Goal: Find specific page/section: Find specific page/section

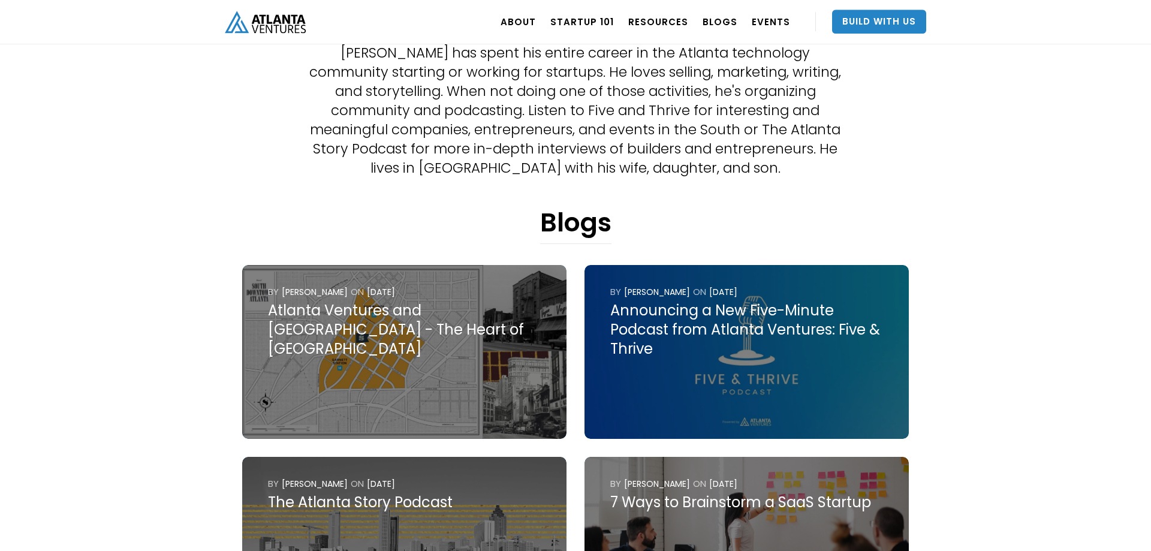
scroll to position [367, 0]
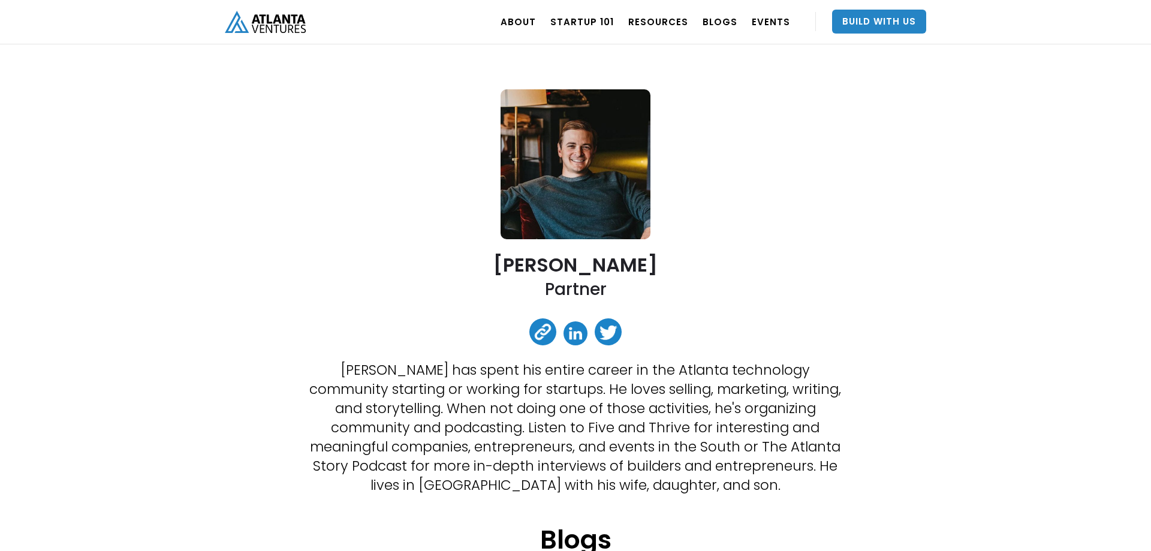
scroll to position [61, 0]
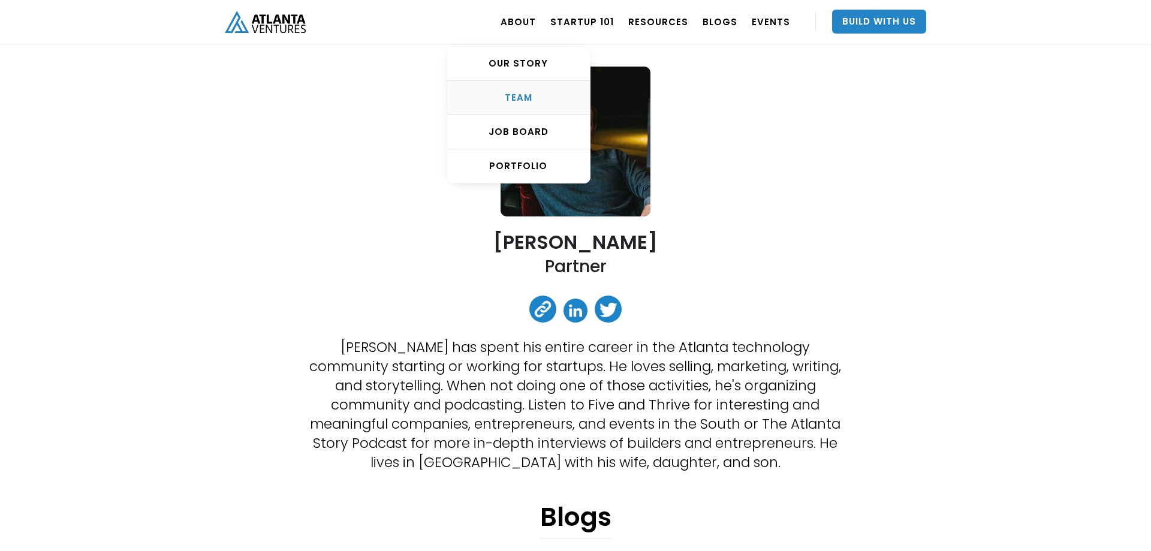
click at [531, 96] on div "TEAM" at bounding box center [518, 98] width 143 height 12
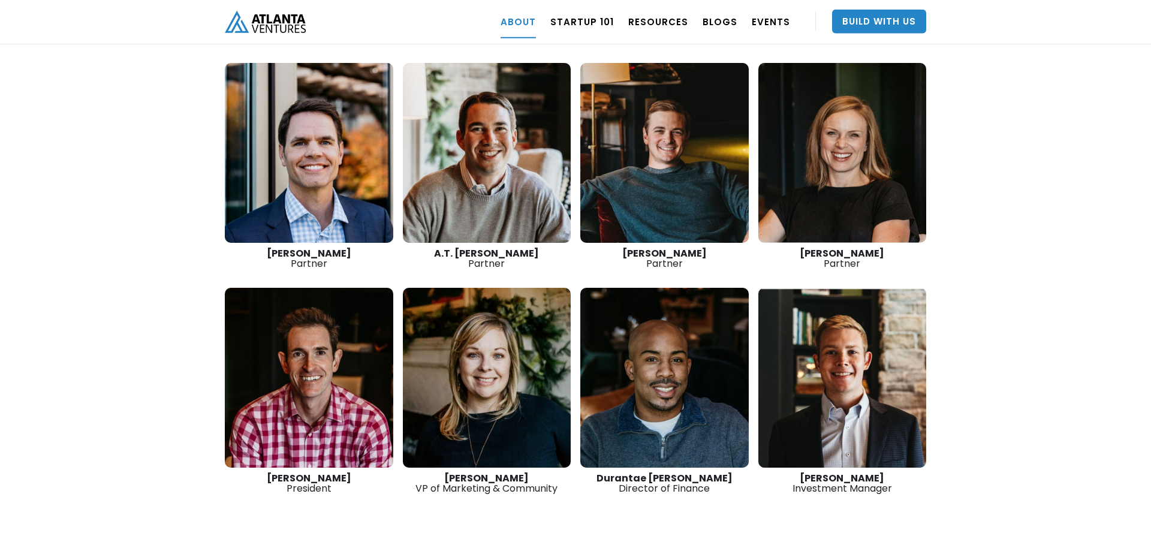
scroll to position [1762, 0]
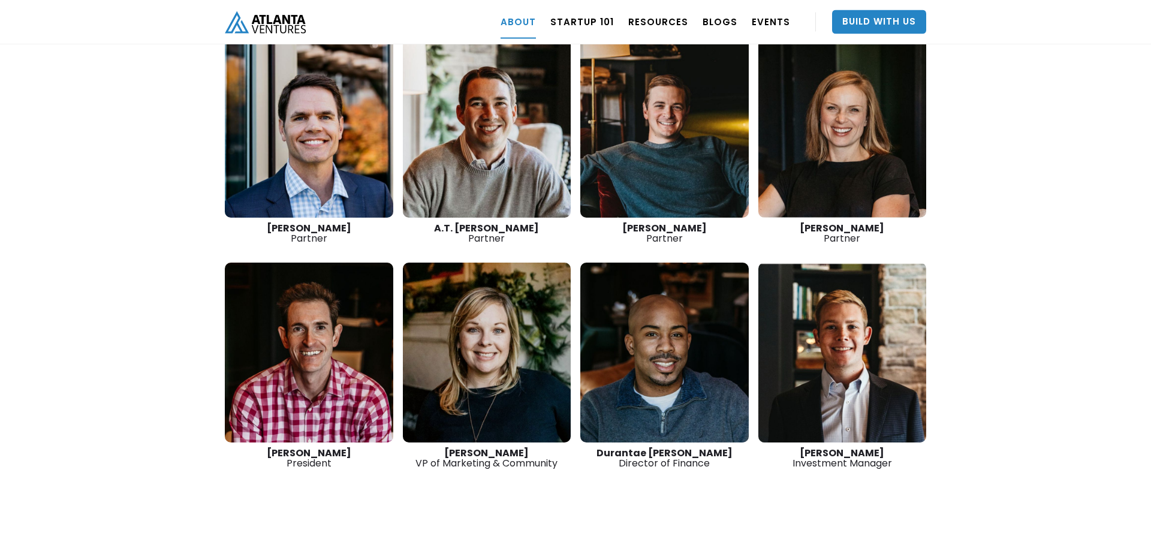
click at [330, 297] on link at bounding box center [309, 353] width 168 height 180
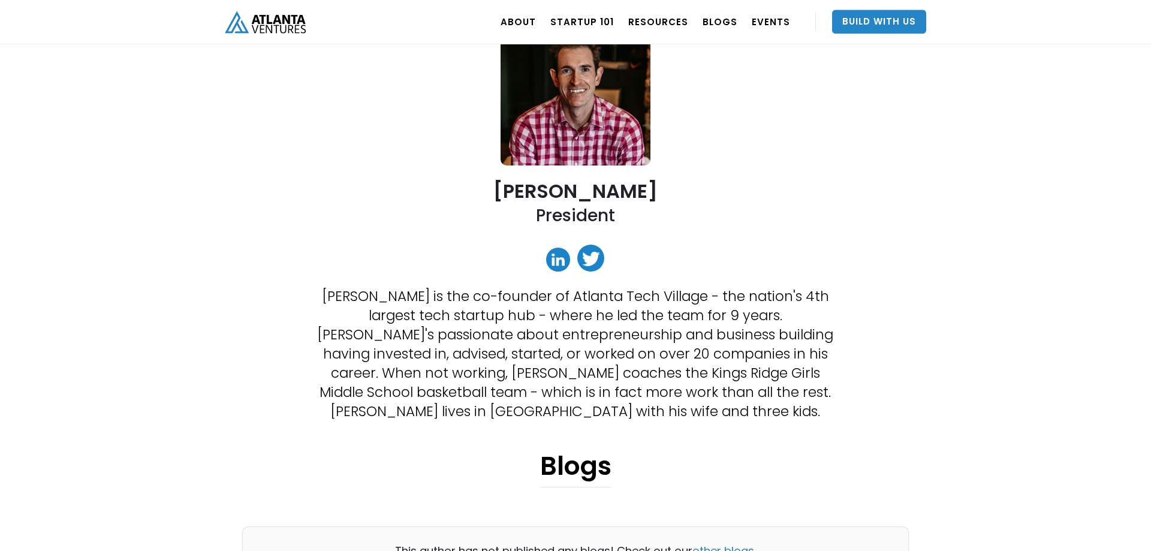
scroll to position [122, 0]
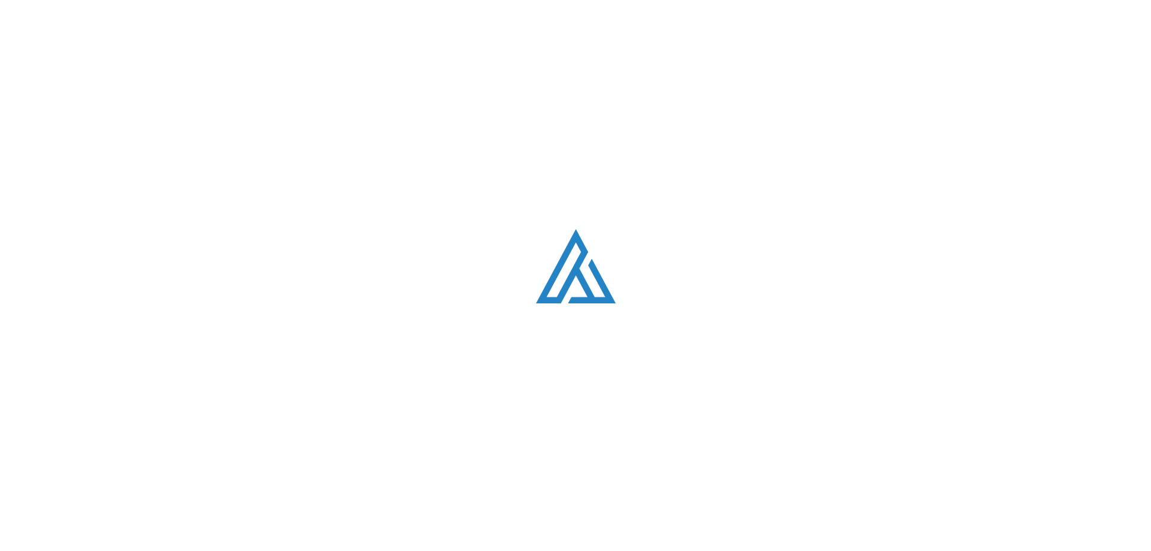
scroll to position [1761, 0]
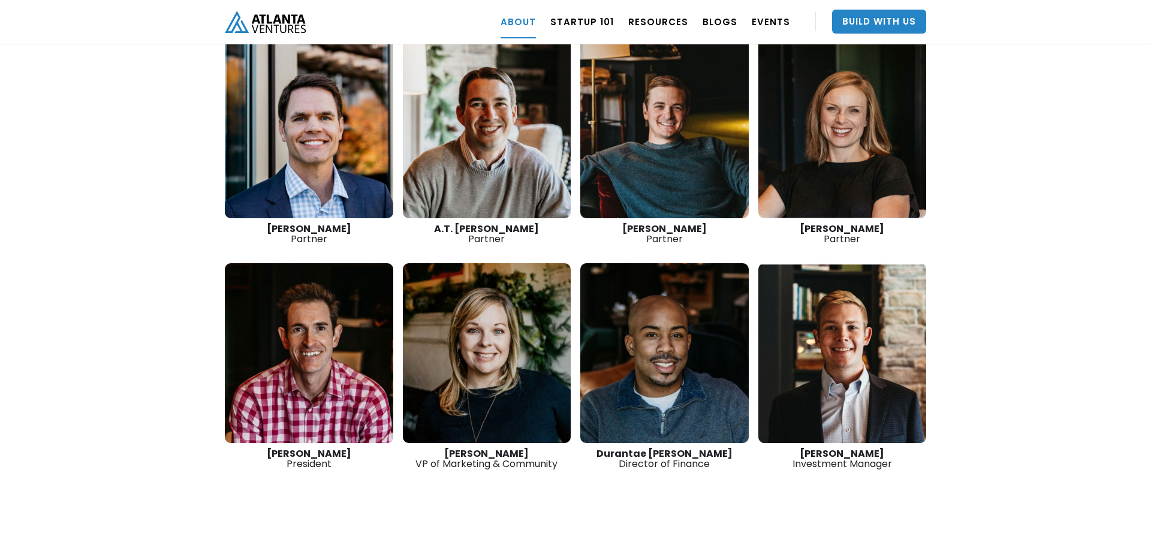
click at [646, 360] on link at bounding box center [664, 353] width 168 height 180
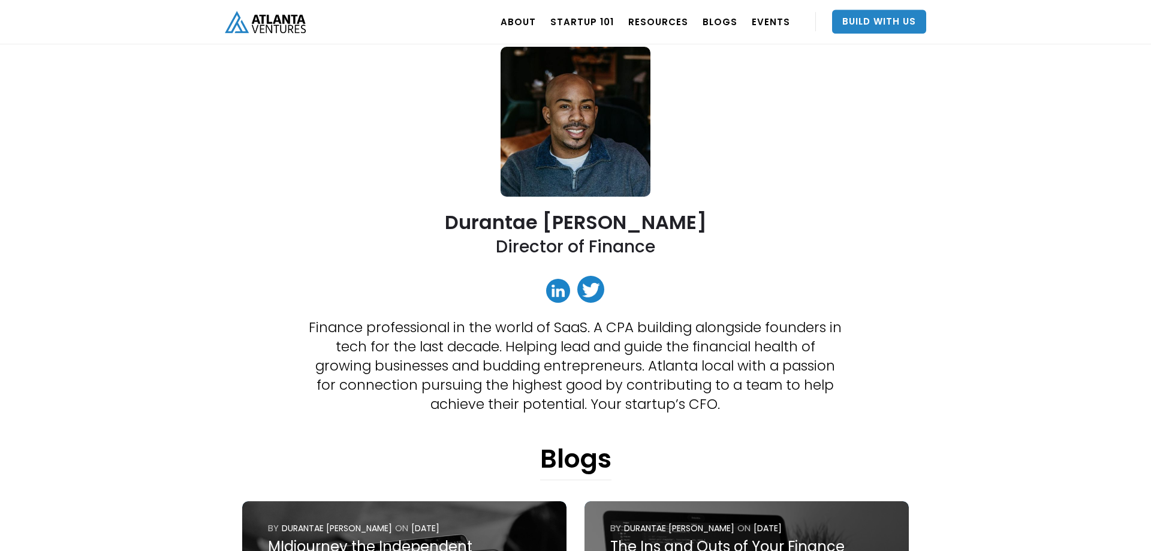
scroll to position [61, 0]
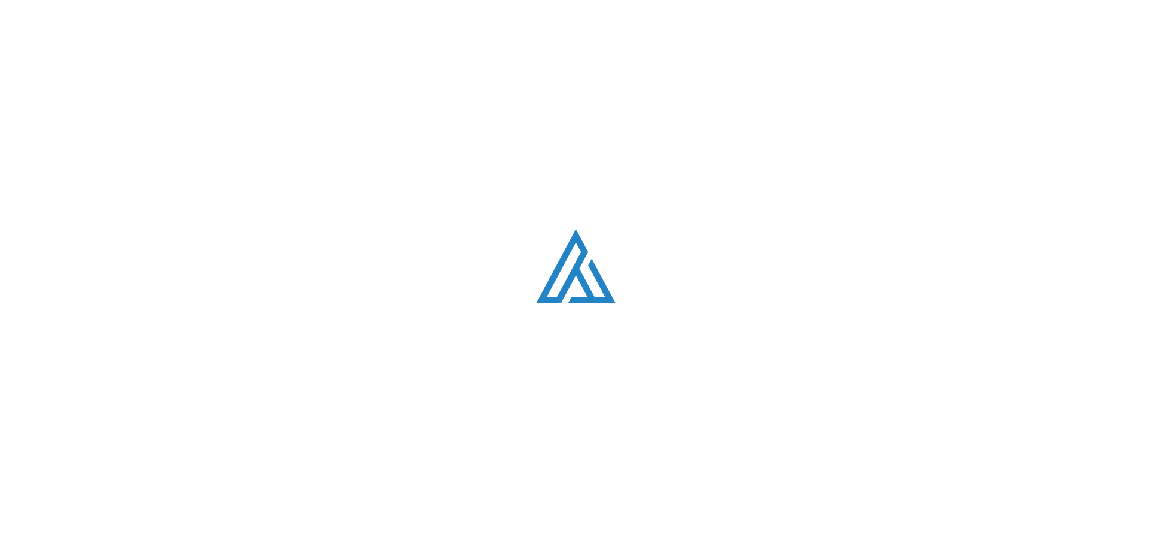
scroll to position [1761, 0]
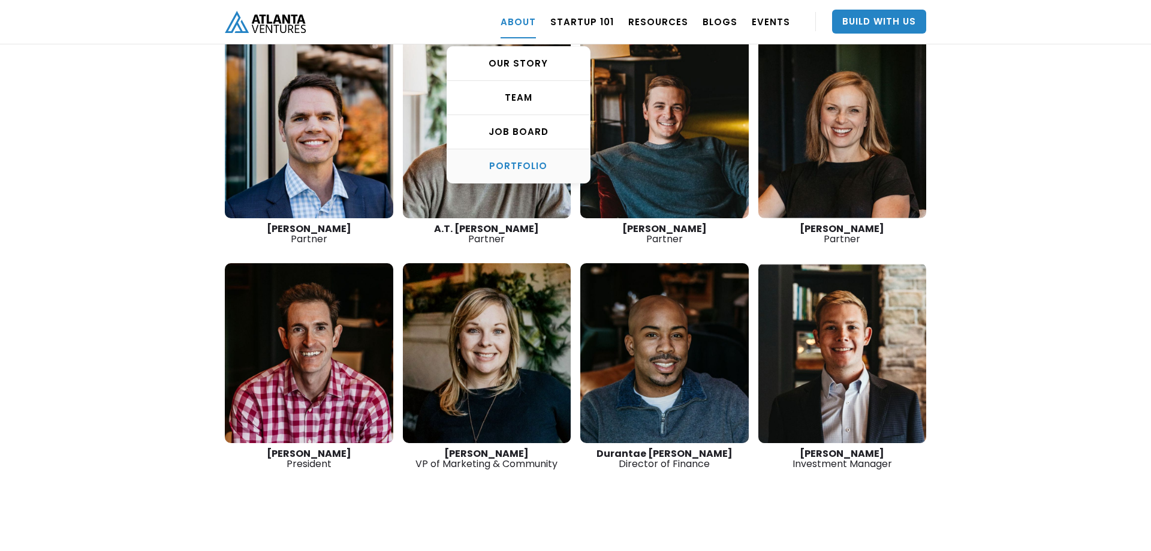
click at [529, 162] on div "PORTFOLIO" at bounding box center [518, 166] width 143 height 12
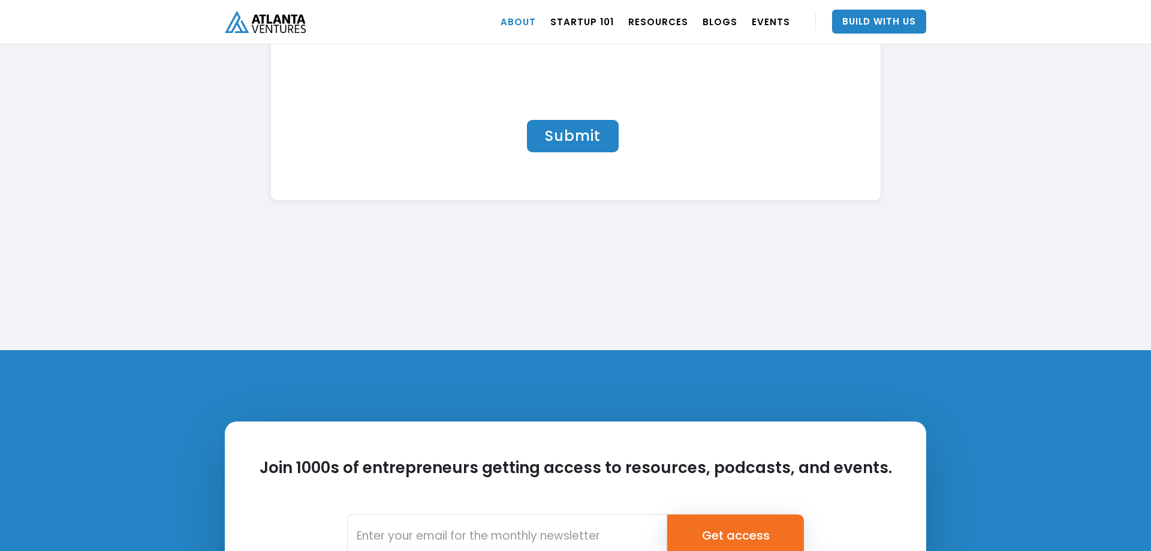
scroll to position [3931, 0]
